Goal: Navigation & Orientation: Find specific page/section

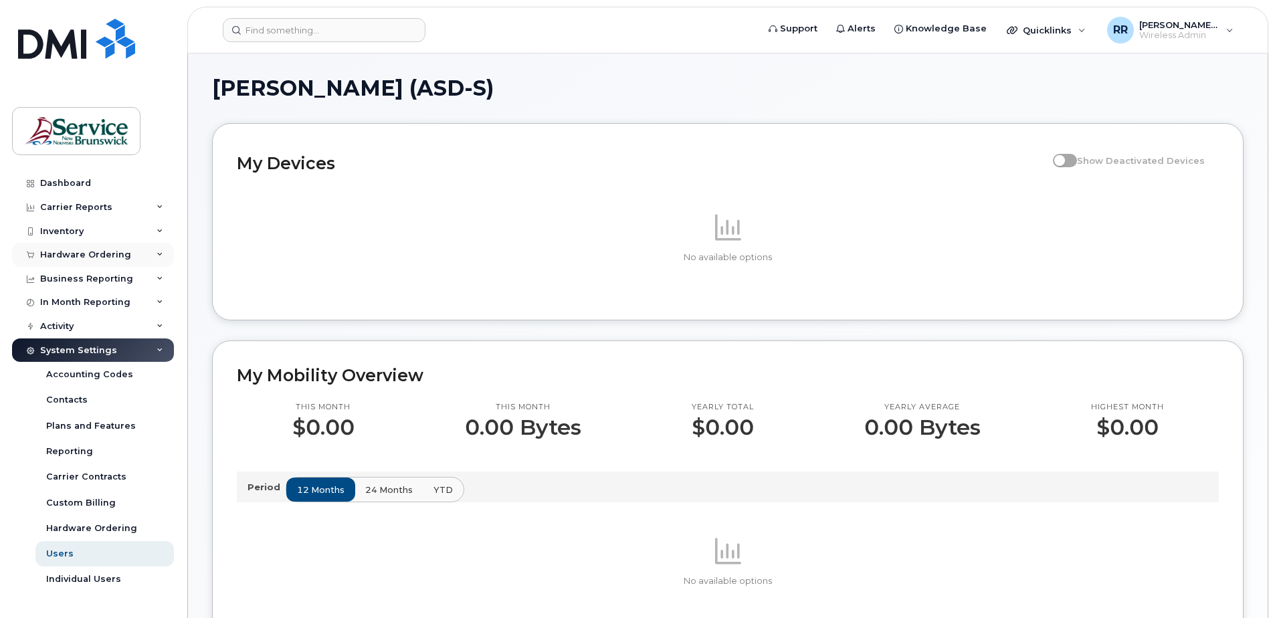
click at [162, 252] on icon at bounding box center [160, 255] width 7 height 7
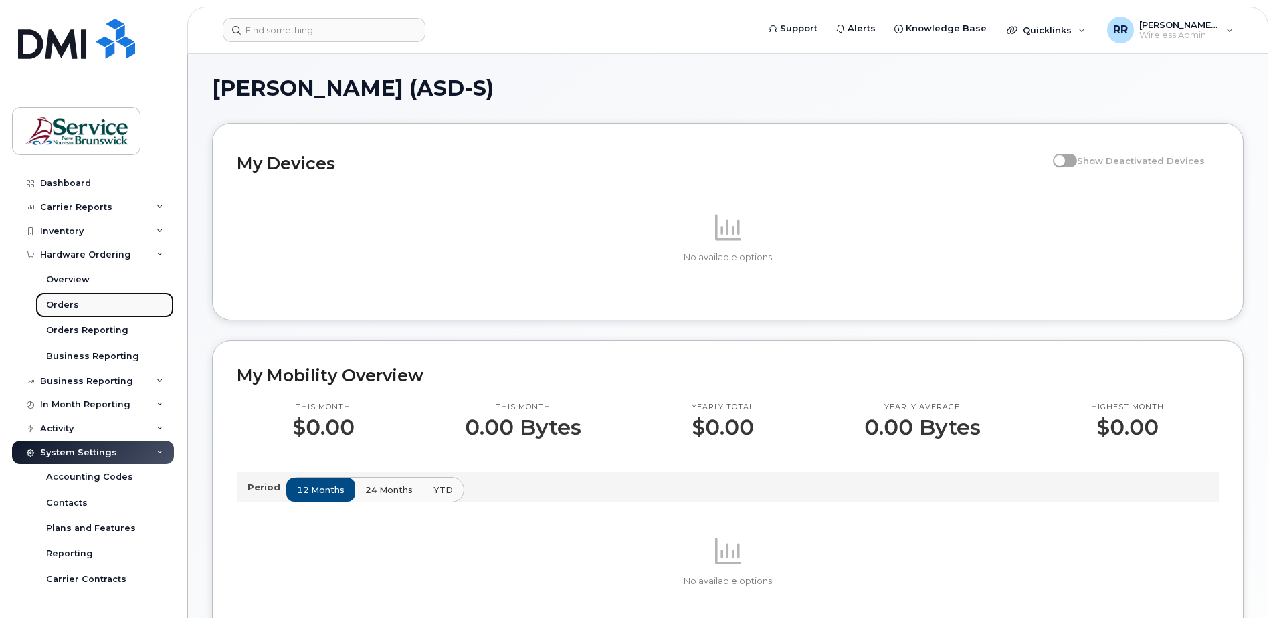
click at [62, 304] on div "Orders" at bounding box center [62, 305] width 33 height 12
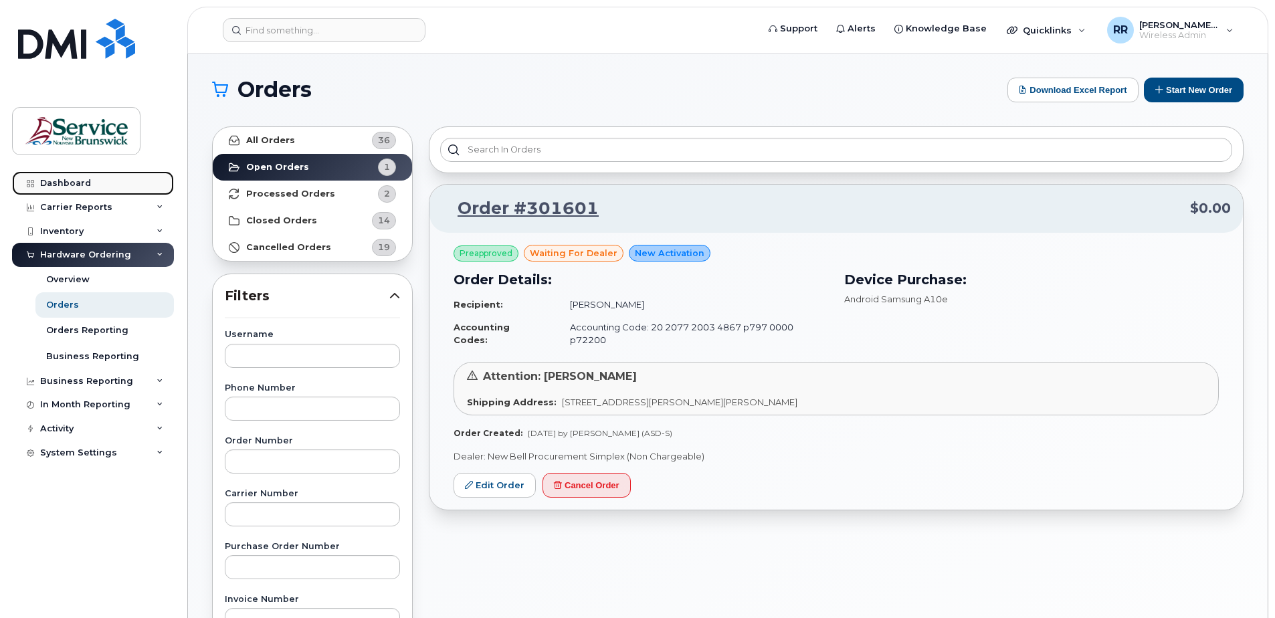
click at [73, 185] on div "Dashboard" at bounding box center [65, 183] width 51 height 11
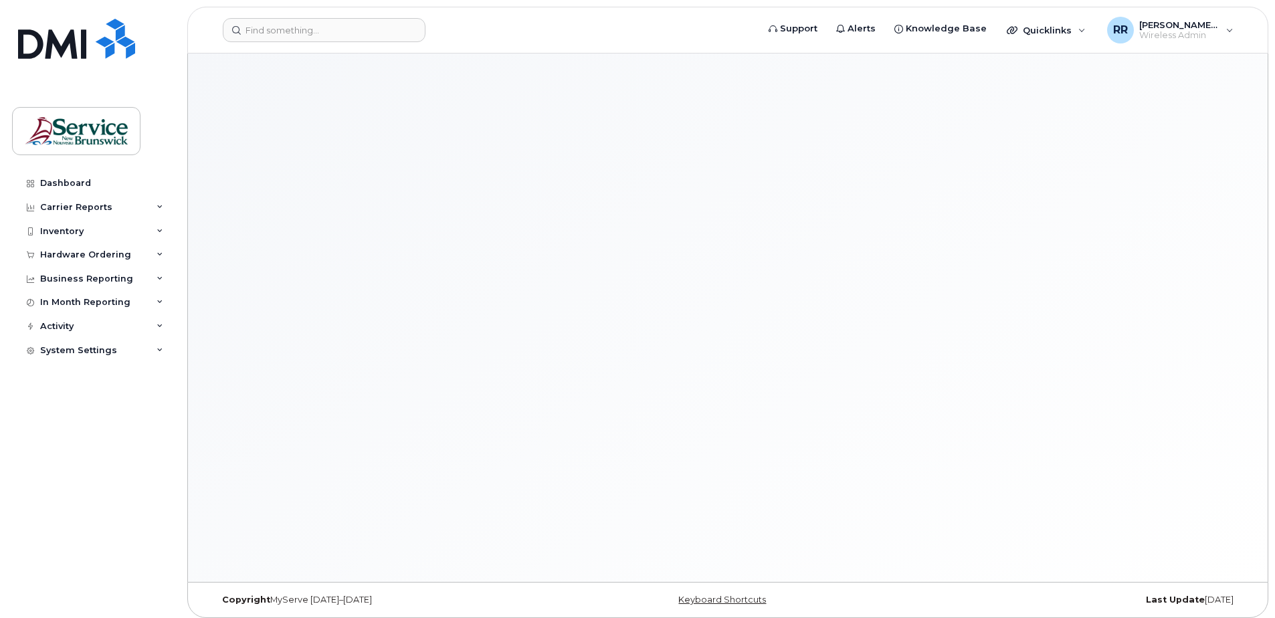
click at [71, 177] on link "Dashboard" at bounding box center [93, 183] width 162 height 24
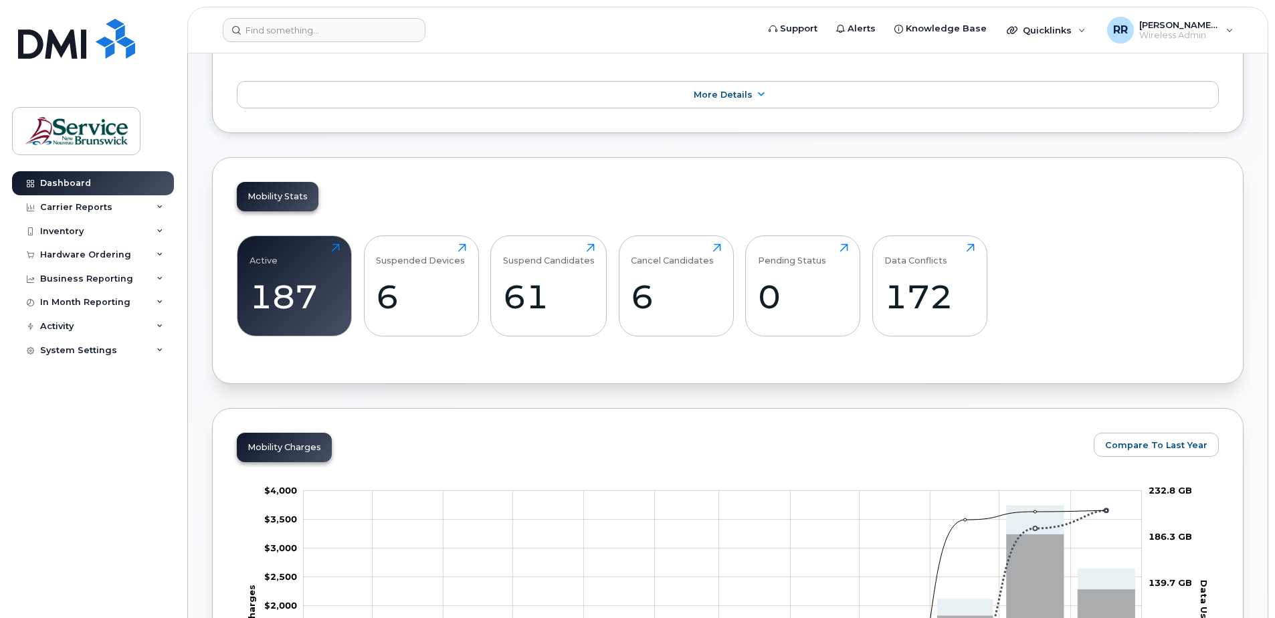
scroll to position [201, 0]
